Goal: Task Accomplishment & Management: Complete application form

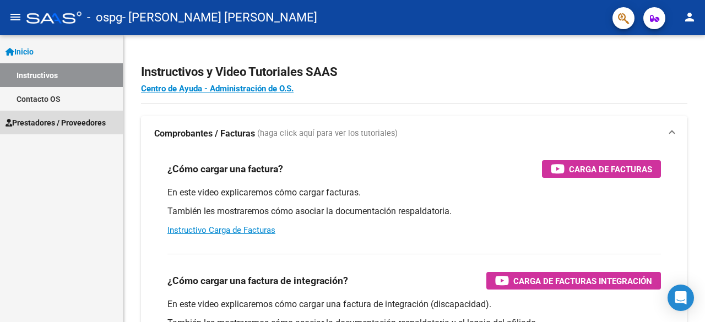
click at [52, 111] on link "Prestadores / Proveedores" at bounding box center [61, 123] width 123 height 24
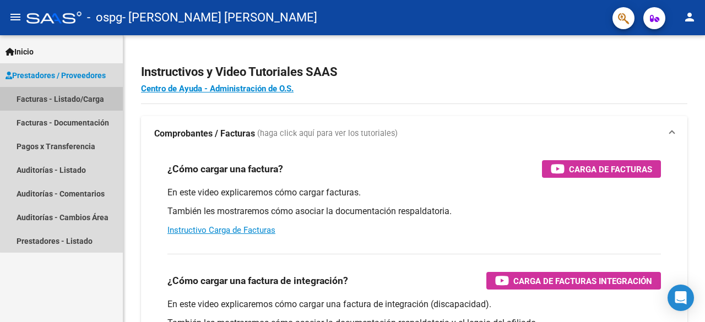
click at [82, 99] on link "Facturas - Listado/Carga" at bounding box center [61, 99] width 123 height 24
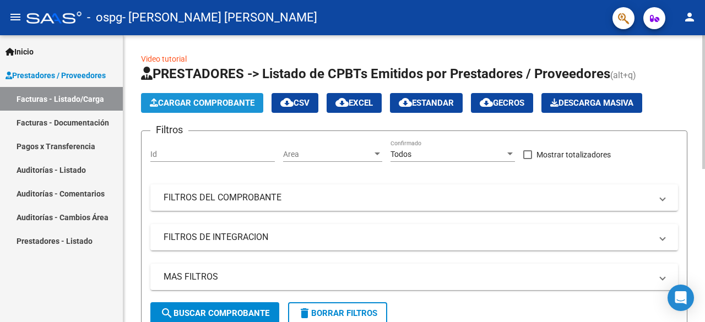
click at [240, 101] on span "Cargar Comprobante" at bounding box center [202, 103] width 105 height 10
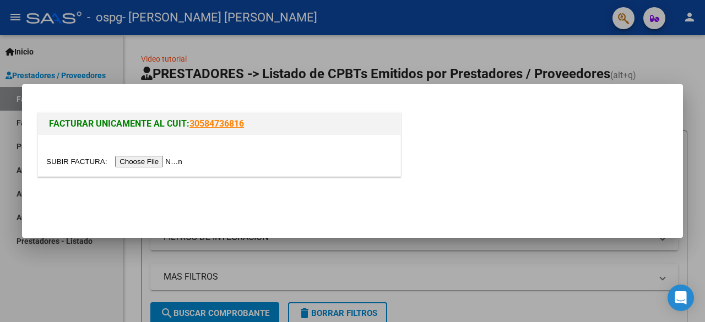
click at [163, 164] on input "file" at bounding box center [115, 162] width 139 height 12
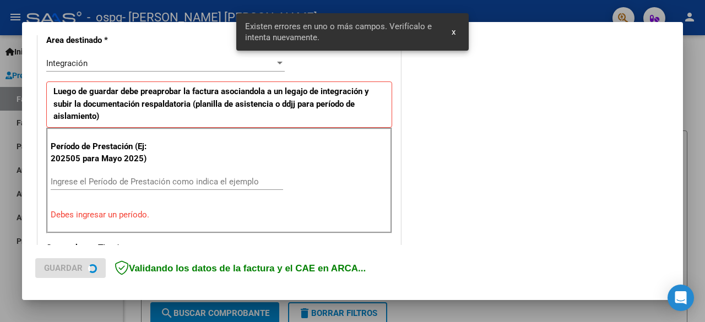
scroll to position [269, 0]
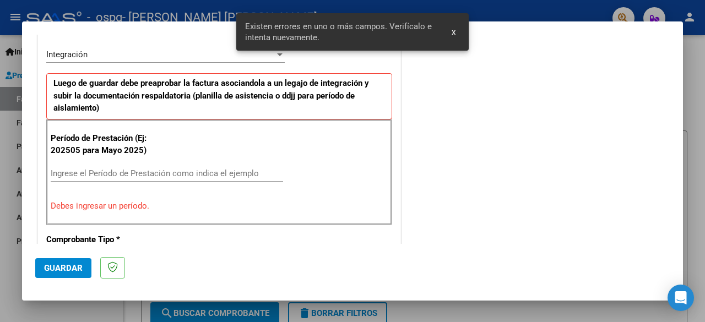
click at [81, 165] on div "Ingrese el Período de Prestación como indica el ejemplo" at bounding box center [167, 173] width 233 height 17
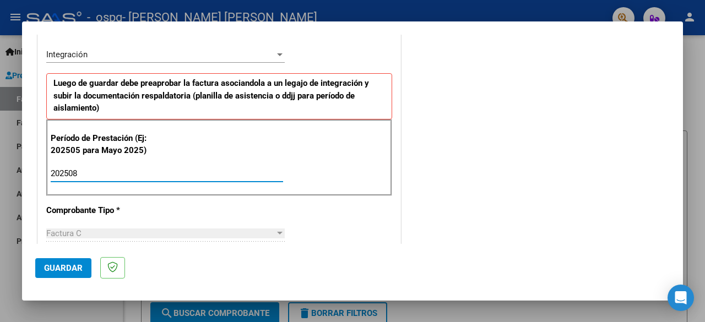
type input "202508"
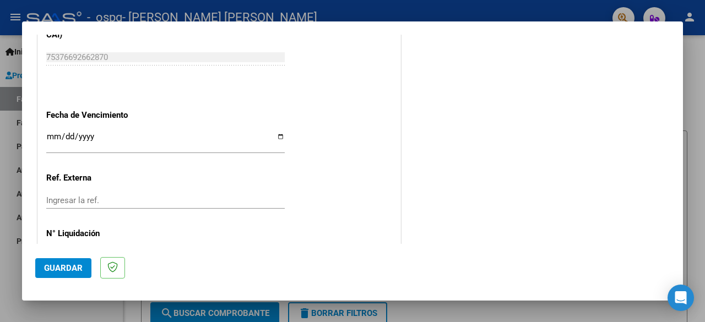
scroll to position [783, 0]
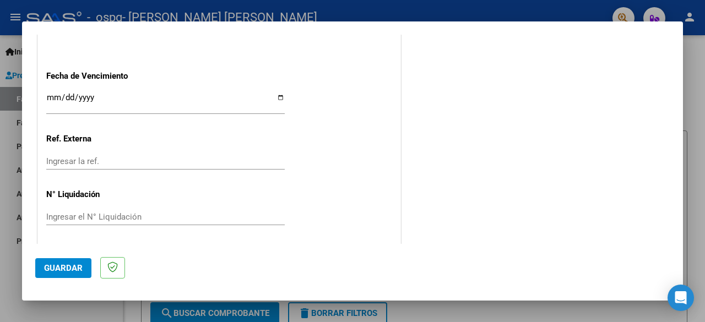
click at [62, 261] on button "Guardar" at bounding box center [63, 268] width 56 height 20
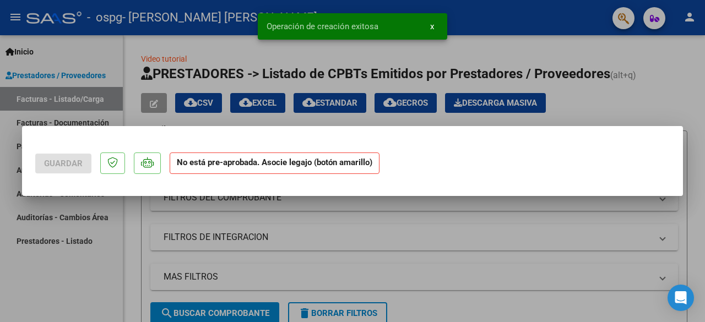
scroll to position [0, 0]
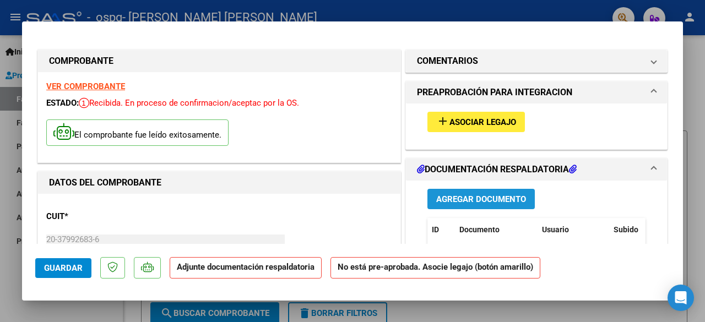
click at [454, 203] on button "Agregar Documento" at bounding box center [481, 199] width 107 height 20
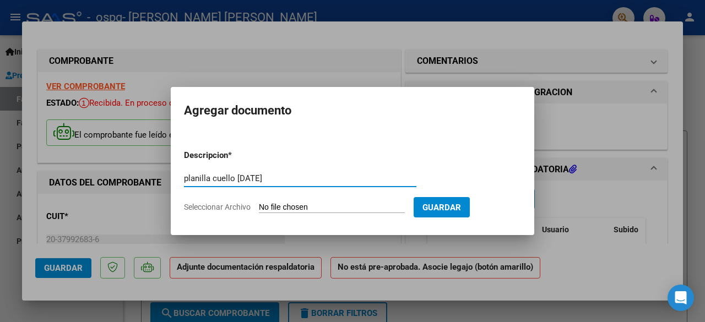
type input "planilla cuello [DATE]"
click at [323, 209] on input "Seleccionar Archivo" at bounding box center [332, 208] width 146 height 10
type input "C:\fakepath\Planilla Cuello 08.25.pdf"
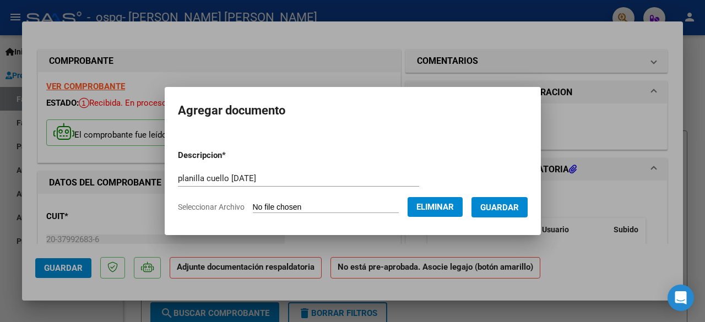
click at [519, 207] on span "Guardar" at bounding box center [500, 208] width 39 height 10
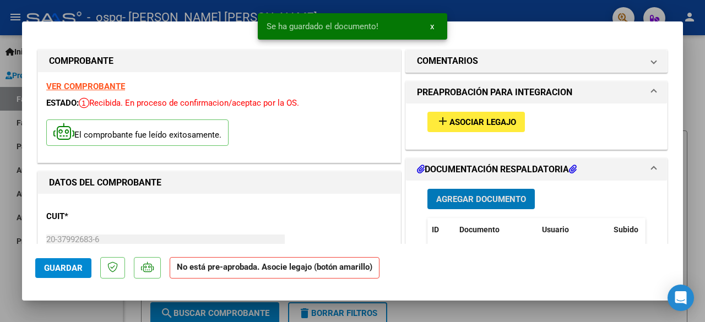
click at [462, 117] on span "add Asociar Legajo" at bounding box center [477, 122] width 80 height 10
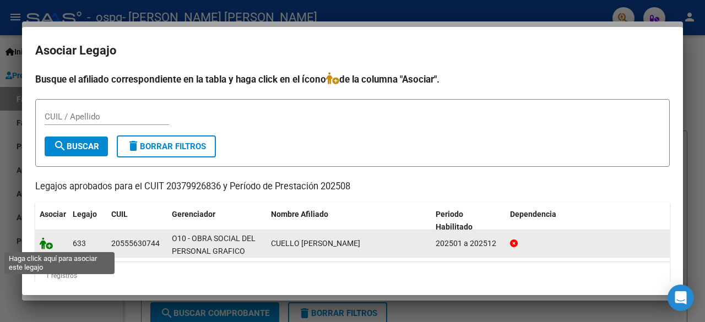
click at [45, 244] on icon at bounding box center [46, 244] width 13 height 12
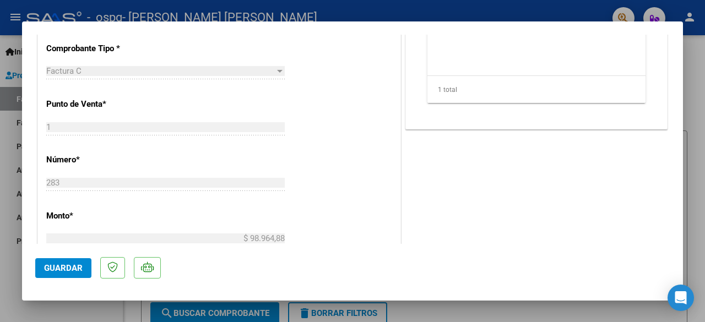
scroll to position [463, 0]
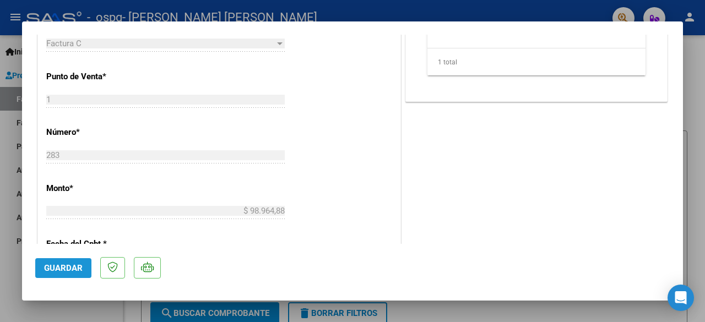
click at [67, 262] on button "Guardar" at bounding box center [63, 268] width 56 height 20
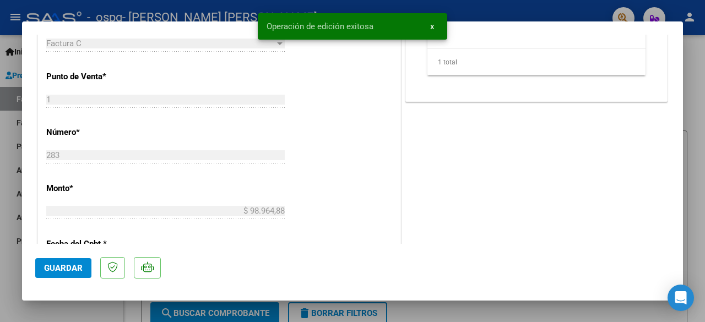
click at [13, 228] on div at bounding box center [352, 161] width 705 height 322
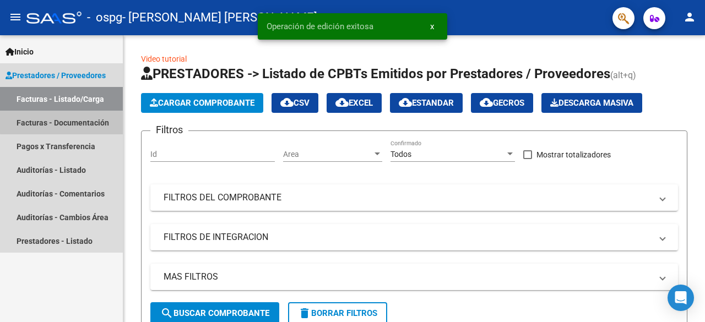
click at [83, 121] on link "Facturas - Documentación" at bounding box center [61, 123] width 123 height 24
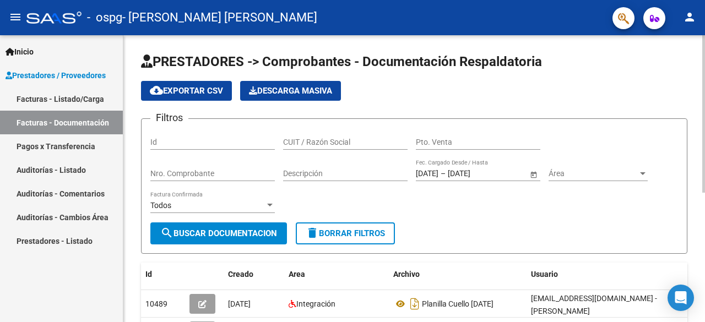
click at [529, 222] on div "Filtros Id CUIT / Razón Social Pto. Venta Nro. Comprobante Descripción [DATE] […" at bounding box center [414, 175] width 528 height 95
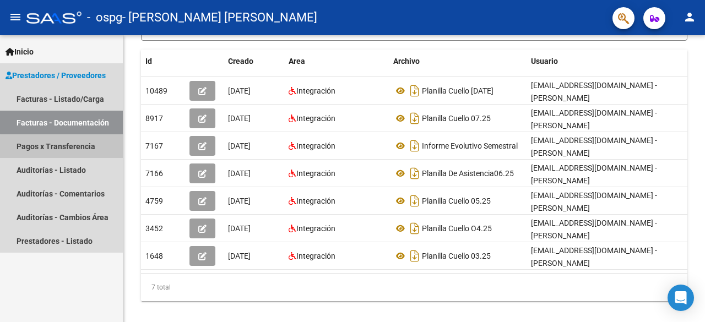
click at [78, 153] on link "Pagos x Transferencia" at bounding box center [61, 146] width 123 height 24
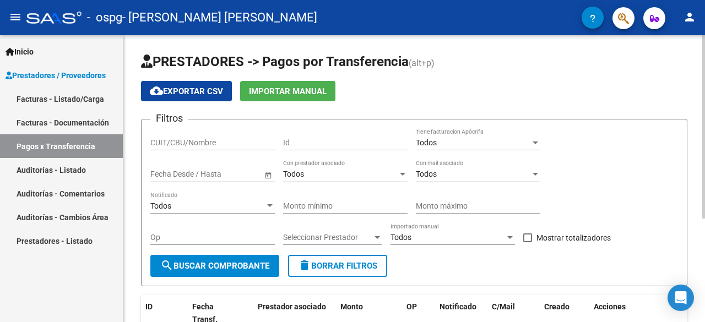
click at [579, 155] on div "Filtros CUIT/CBU/Nombre Id Todos Tiene facturacion Apócrifa Fecha inicio – Fech…" at bounding box center [414, 191] width 528 height 127
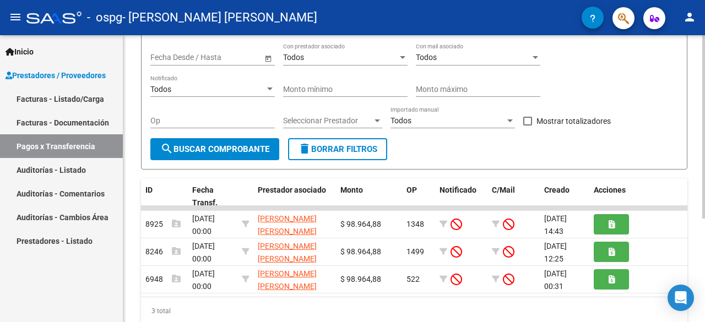
scroll to position [154, 0]
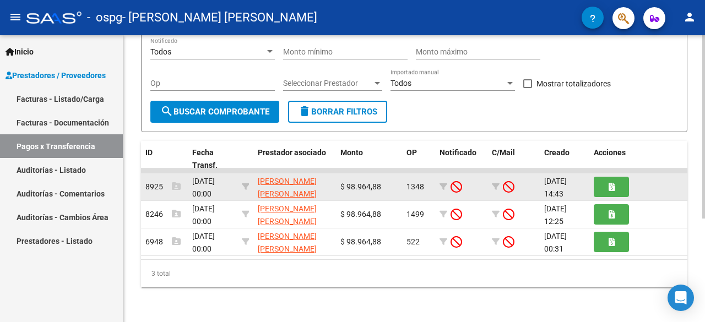
click at [295, 177] on app-link-go-to "[PERSON_NAME] [PERSON_NAME]" at bounding box center [295, 187] width 74 height 25
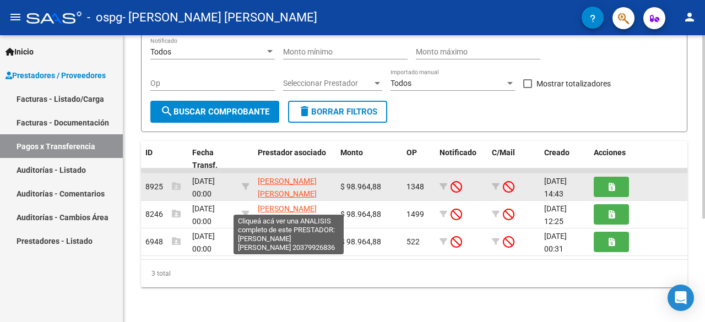
click at [284, 180] on span "[PERSON_NAME] [PERSON_NAME]" at bounding box center [287, 187] width 59 height 21
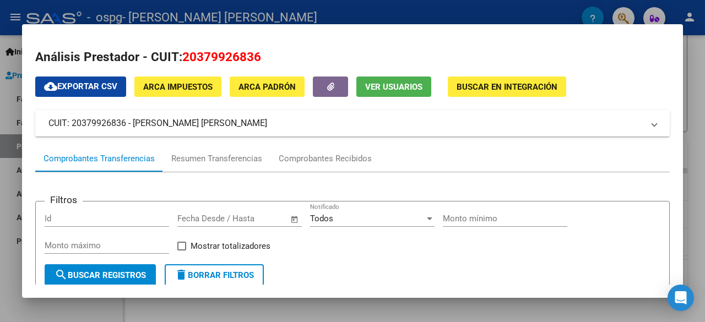
click at [487, 2] on div at bounding box center [352, 161] width 705 height 322
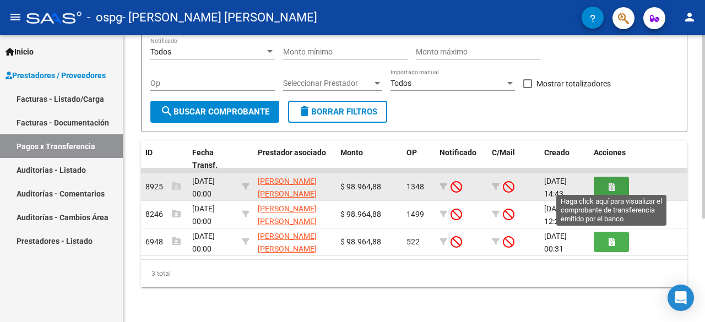
click at [609, 182] on span "button" at bounding box center [612, 187] width 6 height 10
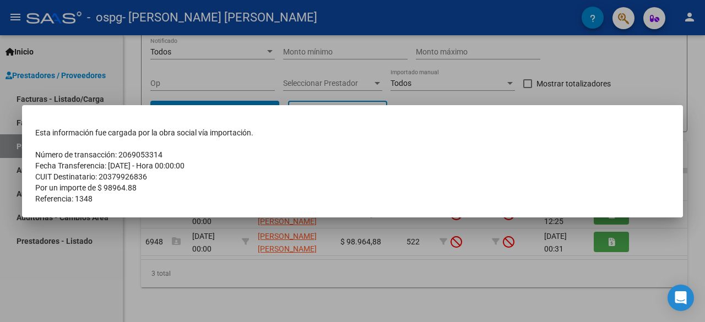
click at [656, 79] on div at bounding box center [352, 161] width 705 height 322
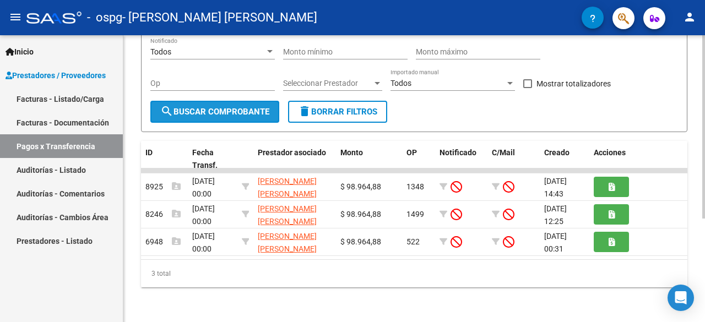
click at [255, 117] on button "search Buscar Comprobante" at bounding box center [214, 112] width 129 height 22
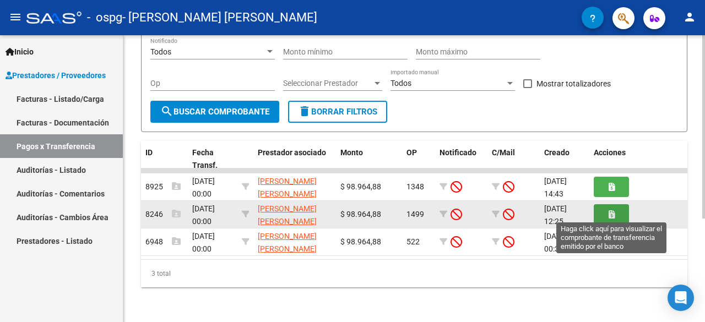
click at [609, 216] on icon "button" at bounding box center [612, 215] width 6 height 8
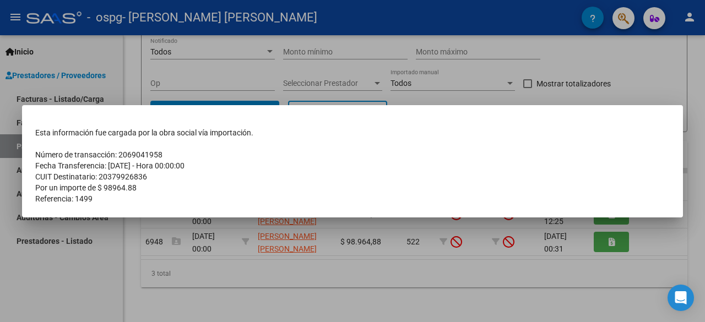
click at [681, 92] on div at bounding box center [352, 161] width 705 height 322
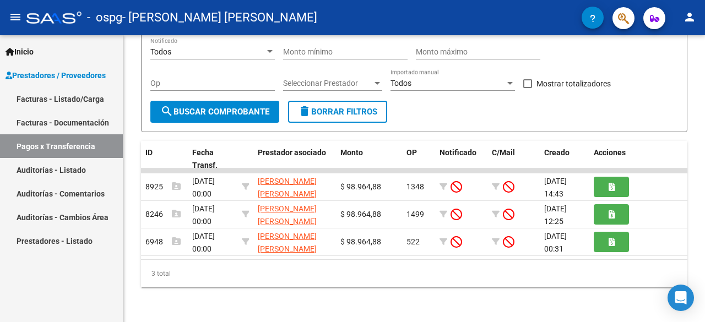
click at [681, 92] on form "Filtros CUIT/CBU/Nombre Id Todos Tiene facturacion Apócrifa Fecha inicio – Fech…" at bounding box center [414, 49] width 547 height 168
click at [289, 159] on datatable-header-cell "Prestador asociado" at bounding box center [295, 159] width 83 height 36
click at [364, 155] on div "Monto" at bounding box center [369, 153] width 57 height 13
click at [411, 153] on span "OP" at bounding box center [412, 152] width 10 height 9
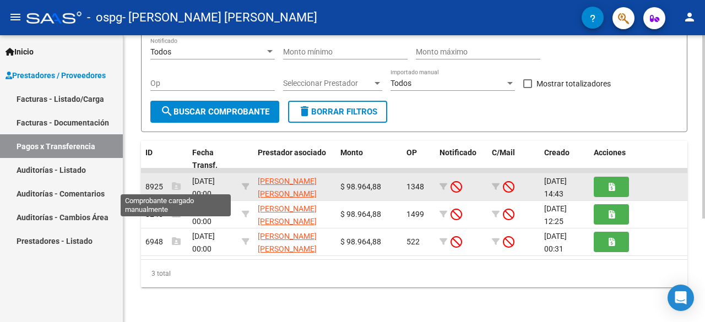
click at [176, 186] on icon at bounding box center [176, 186] width 9 height 9
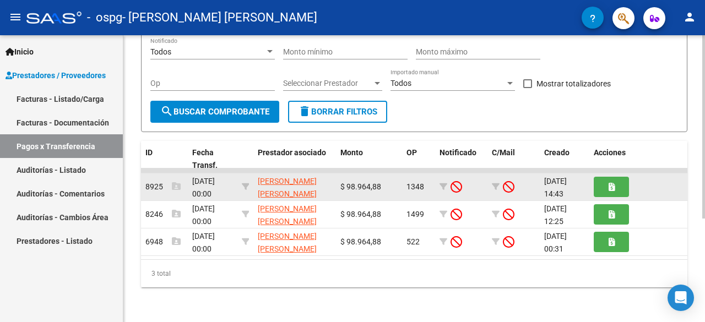
click at [176, 186] on icon at bounding box center [176, 186] width 9 height 9
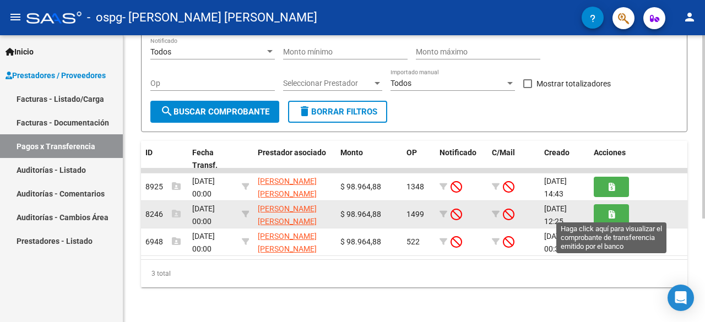
click at [624, 217] on button "button" at bounding box center [611, 214] width 35 height 20
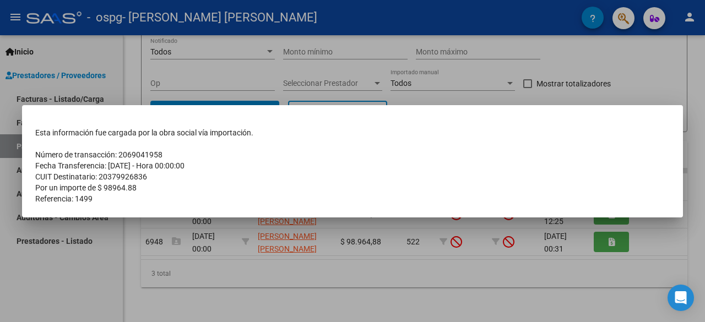
click at [594, 32] on div at bounding box center [352, 161] width 705 height 322
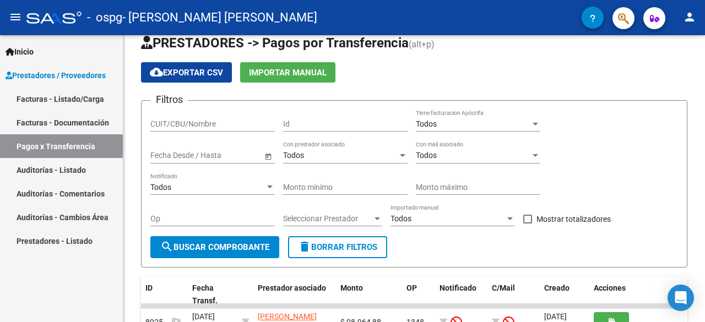
scroll to position [0, 0]
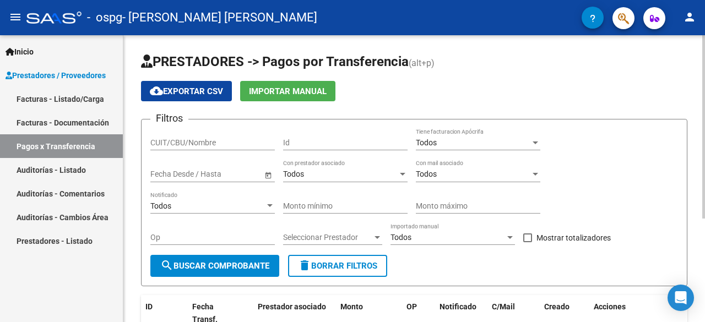
click at [200, 97] on button "cloud_download Exportar CSV" at bounding box center [186, 91] width 91 height 20
click at [528, 13] on div "- ospg - [PERSON_NAME] [PERSON_NAME]" at bounding box center [304, 18] width 556 height 24
click at [48, 180] on link "Auditorías - Listado" at bounding box center [61, 170] width 123 height 24
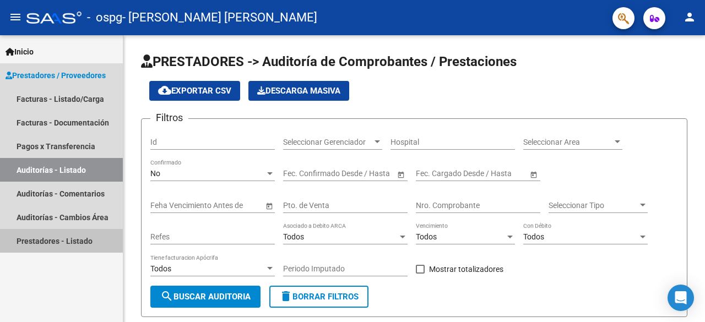
click at [73, 241] on link "Prestadores - Listado" at bounding box center [61, 241] width 123 height 24
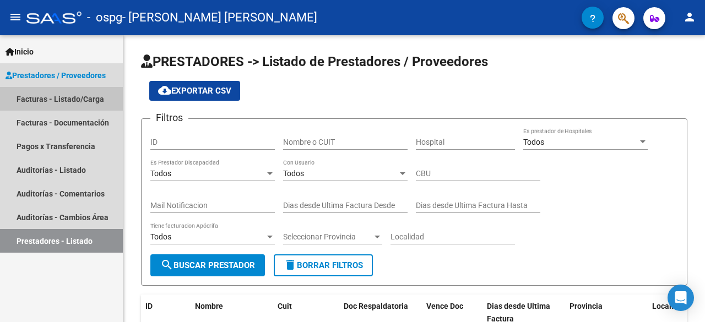
click at [72, 96] on link "Facturas - Listado/Carga" at bounding box center [61, 99] width 123 height 24
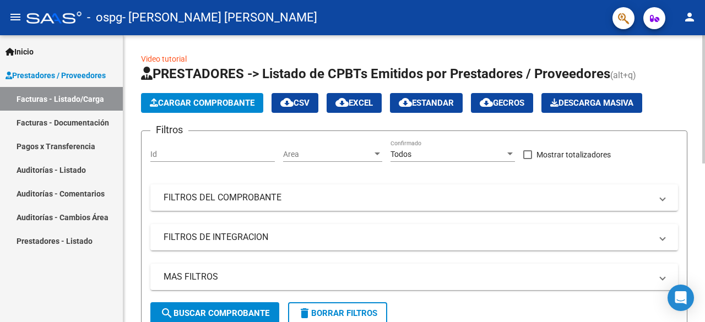
click at [683, 82] on h1 "PRESTADORES -> Listado de CPBTs Emitidos por Prestadores / Proveedores (alt+q)" at bounding box center [414, 74] width 547 height 19
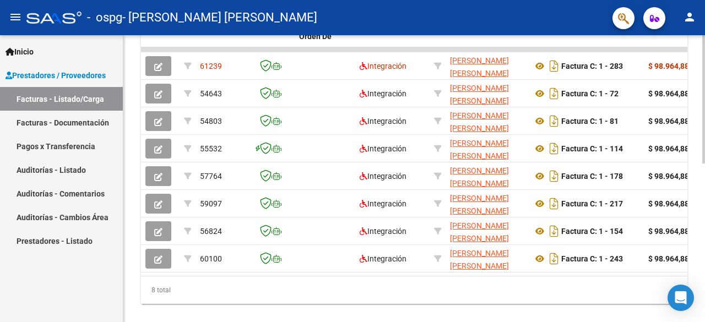
scroll to position [0, 270]
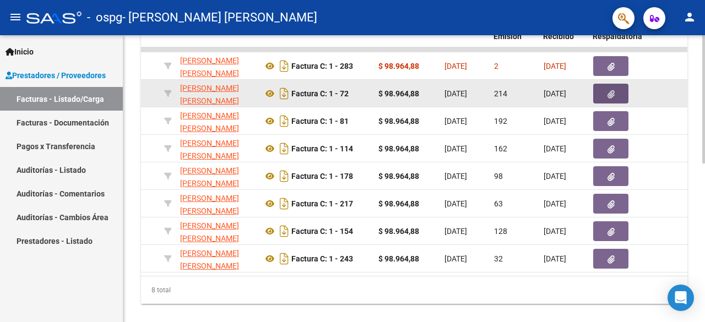
click at [610, 93] on icon "button" at bounding box center [611, 94] width 7 height 8
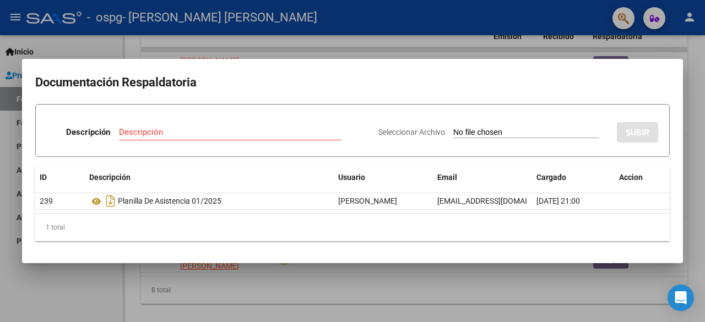
click at [659, 59] on div at bounding box center [352, 161] width 705 height 322
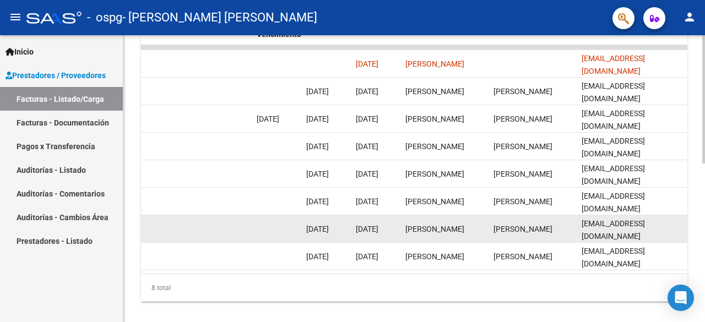
scroll to position [134, 0]
